Goal: Task Accomplishment & Management: Use online tool/utility

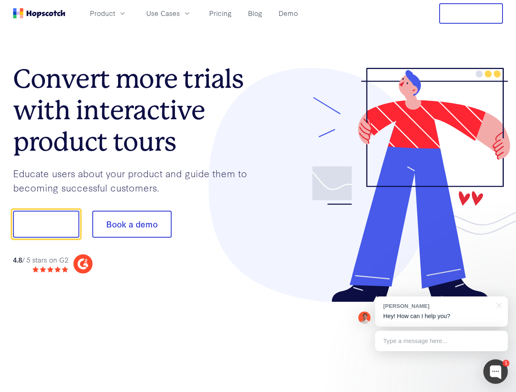
click at [258, 196] on div at bounding box center [380, 185] width 245 height 235
click at [115, 13] on span "Product" at bounding box center [102, 13] width 25 height 10
click at [180, 13] on span "Use Cases" at bounding box center [162, 13] width 33 height 10
click at [471, 13] on button "Free Trial" at bounding box center [471, 13] width 64 height 20
click at [46, 224] on button "Show me!" at bounding box center [46, 224] width 66 height 27
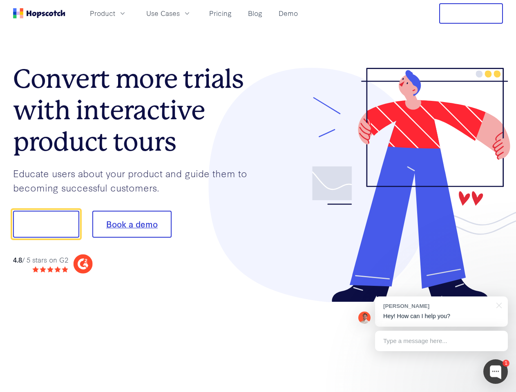
click at [131, 224] on button "Book a demo" at bounding box center [131, 224] width 79 height 27
click at [495, 371] on div at bounding box center [495, 371] width 24 height 24
click at [441, 311] on div "[PERSON_NAME] Hey! How can I help you?" at bounding box center [441, 311] width 133 height 30
click at [497, 304] on div at bounding box center [430, 223] width 153 height 272
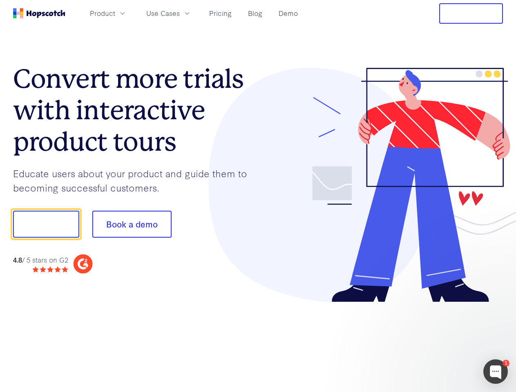
click at [441, 341] on div at bounding box center [430, 277] width 153 height 163
